Goal: Navigation & Orientation: Find specific page/section

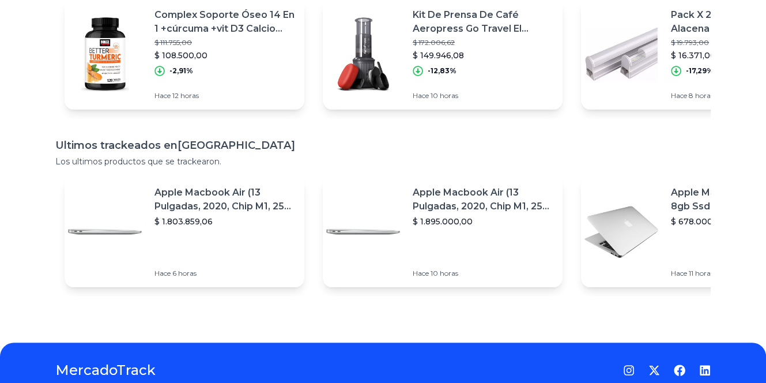
scroll to position [216, 0]
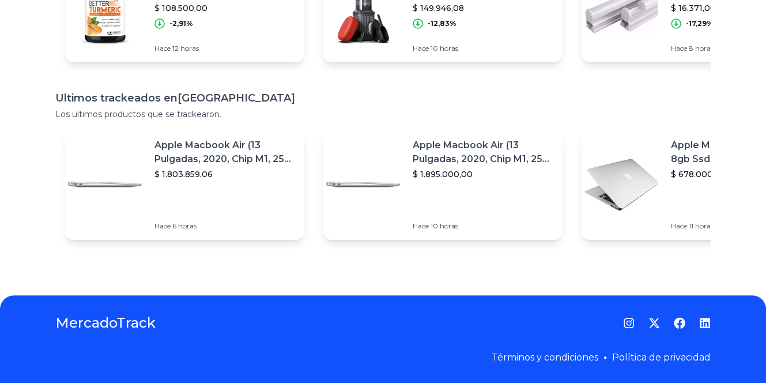
click at [707, 168] on p "$ 678.000,00" at bounding box center [741, 174] width 141 height 12
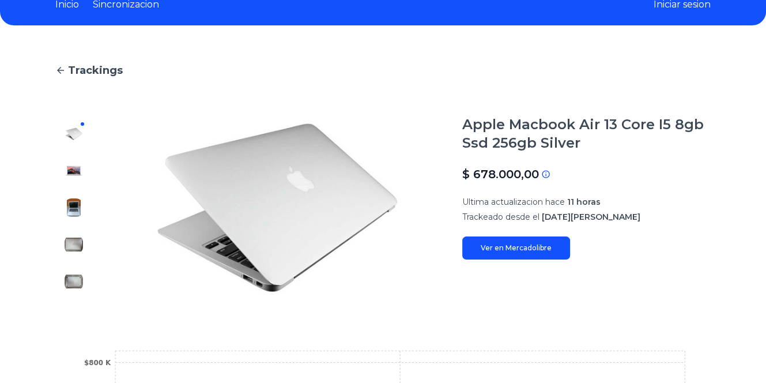
scroll to position [115, 0]
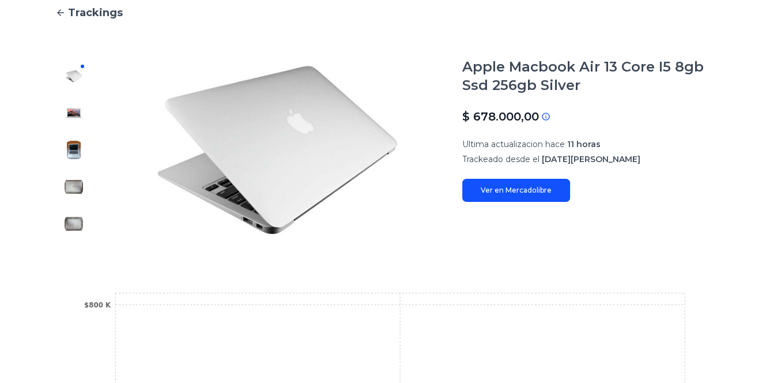
click at [78, 149] on img at bounding box center [74, 150] width 18 height 18
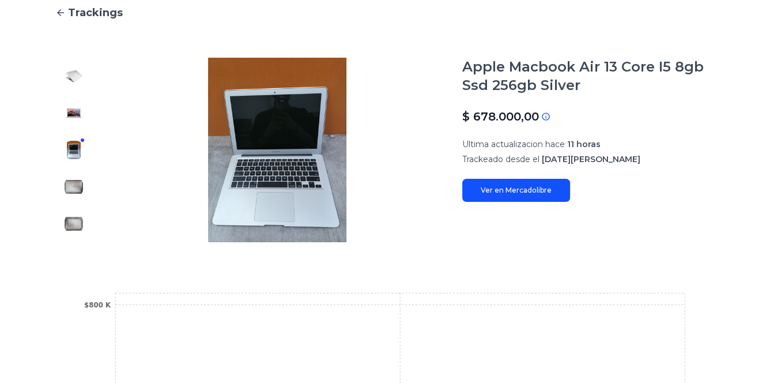
click at [71, 107] on img at bounding box center [74, 113] width 18 height 18
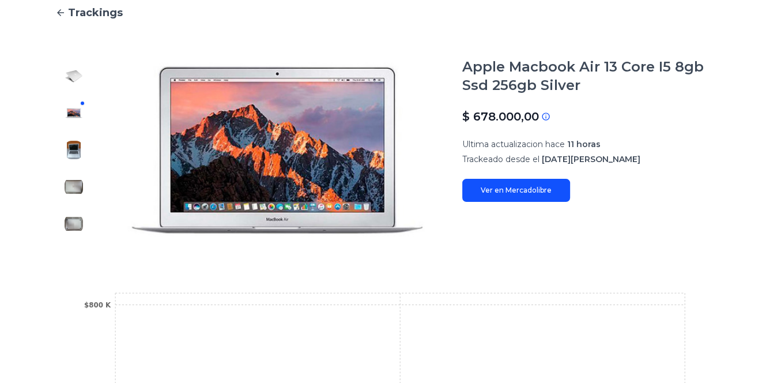
click at [76, 191] on img at bounding box center [74, 186] width 18 height 18
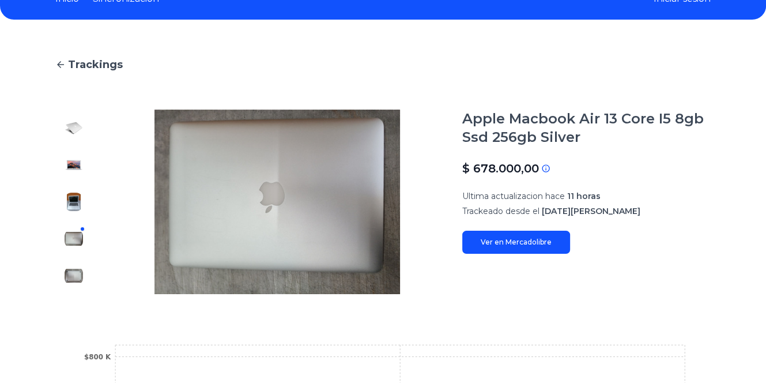
scroll to position [0, 0]
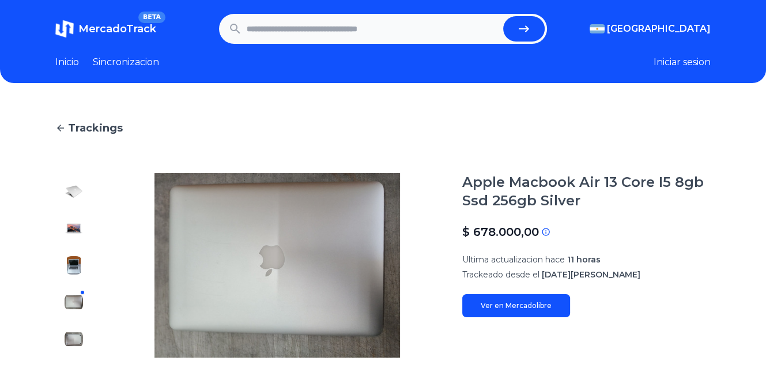
click at [64, 58] on link "Inicio" at bounding box center [67, 62] width 24 height 14
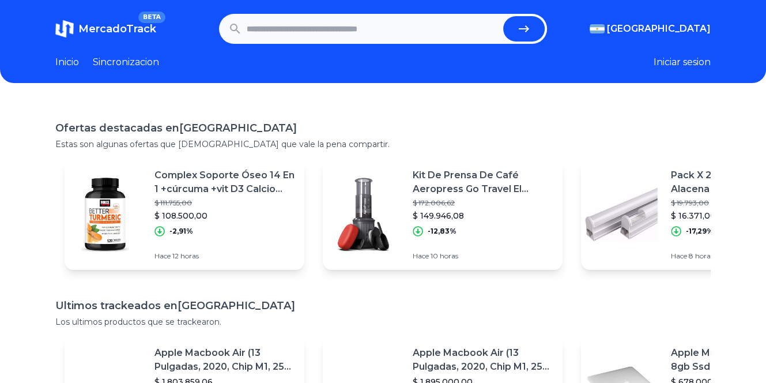
click at [698, 59] on button "Iniciar sesion" at bounding box center [681, 62] width 57 height 14
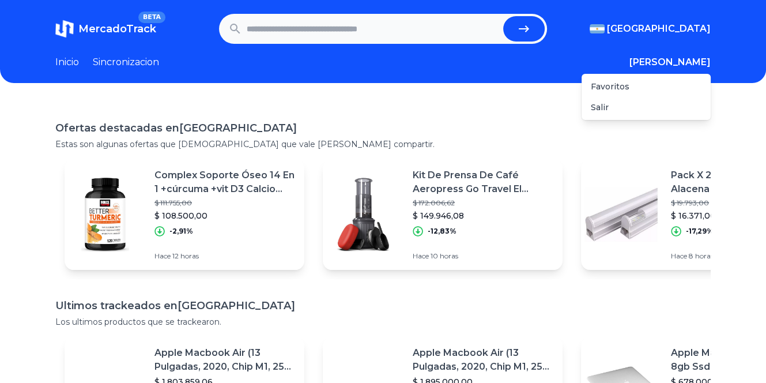
click at [694, 66] on button "Gonzalo" at bounding box center [669, 62] width 81 height 14
click at [665, 88] on div "Favoritos" at bounding box center [645, 86] width 129 height 21
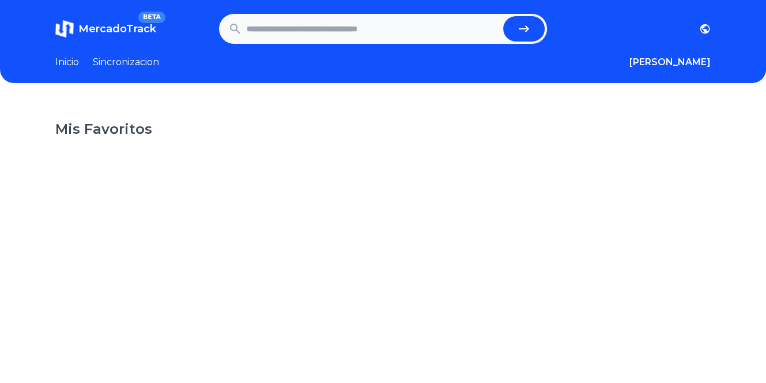
click at [65, 60] on link "Inicio" at bounding box center [67, 62] width 24 height 14
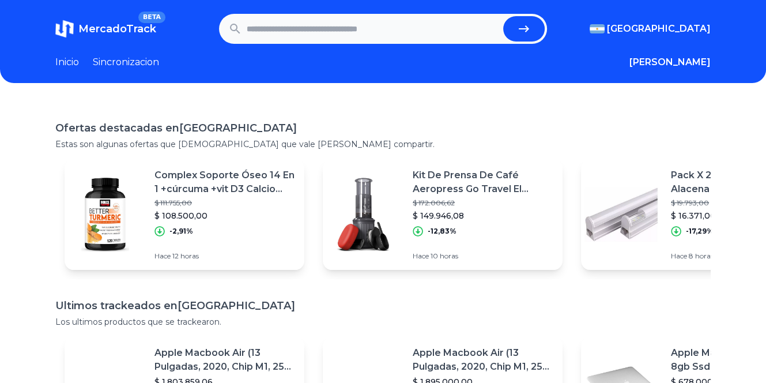
click at [135, 64] on link "Sincronizacion" at bounding box center [126, 62] width 66 height 14
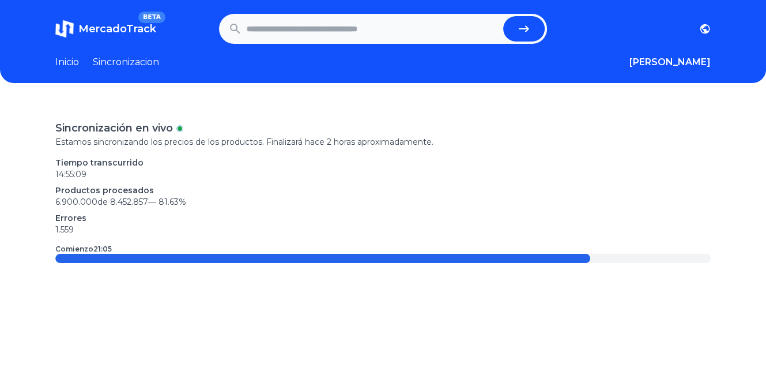
click at [186, 142] on p "Estamos sincronizando los precios de los productos. Finalizará hace 2 horas apr…" at bounding box center [382, 142] width 655 height 12
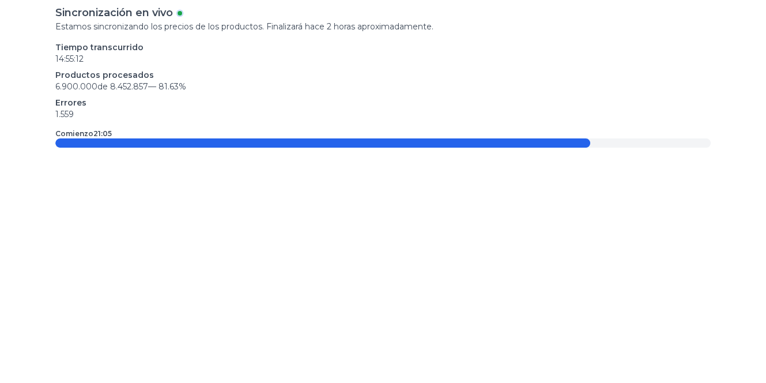
click at [298, 158] on div "Sincronización en vivo Estamos sincronizando los precios de los productos. Fina…" at bounding box center [383, 177] width 766 height 383
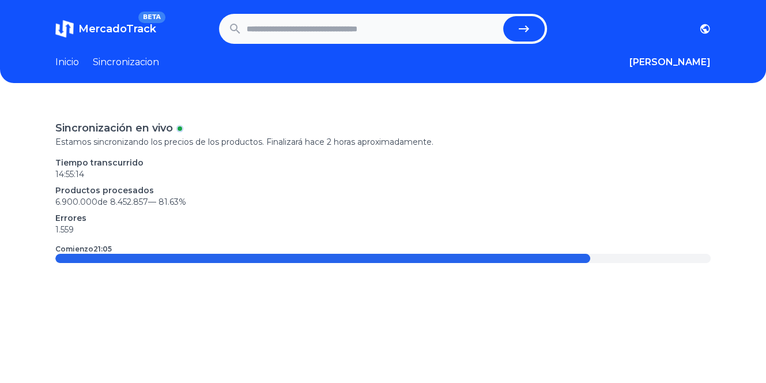
click at [66, 67] on link "Inicio" at bounding box center [67, 62] width 24 height 14
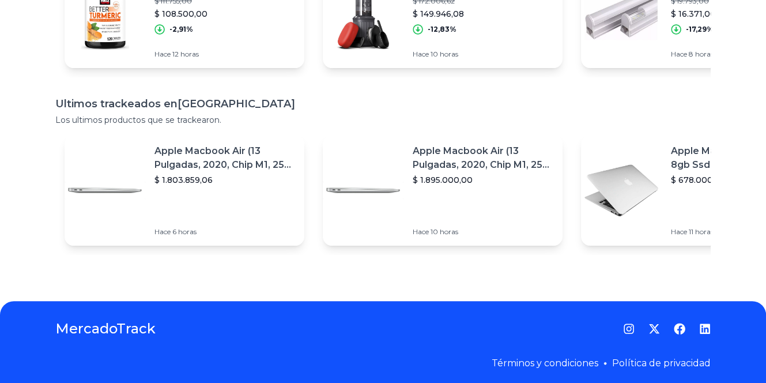
scroll to position [216, 0]
